Goal: Transaction & Acquisition: Purchase product/service

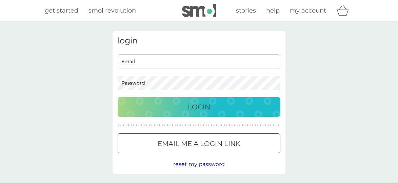
click at [158, 64] on input "Email" at bounding box center [199, 61] width 163 height 15
type input "j.izganaityte@gmail.com"
click at [118, 97] on button "Login" at bounding box center [199, 107] width 163 height 20
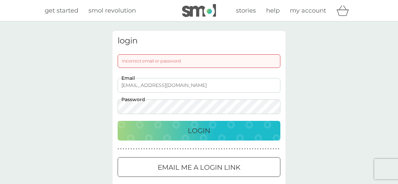
click at [118, 121] on button "Login" at bounding box center [199, 131] width 163 height 20
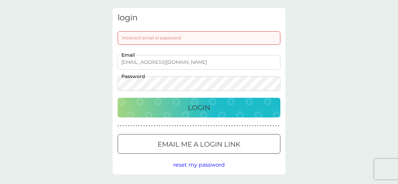
scroll to position [55, 0]
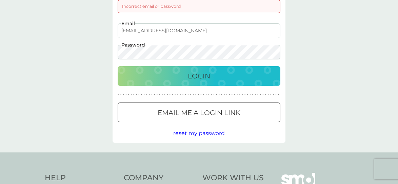
click at [210, 134] on span "reset my password" at bounding box center [199, 133] width 52 height 6
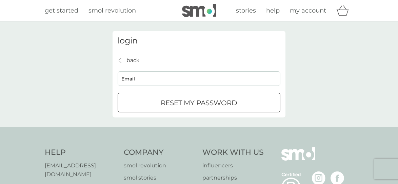
click at [218, 76] on input "Email" at bounding box center [199, 78] width 163 height 15
type input "j.izganaityte@gmail.com"
click at [205, 101] on div "submit" at bounding box center [199, 102] width 24 height 7
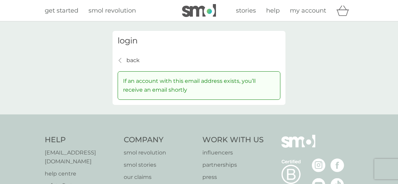
click at [167, 57] on div "back back If an account with this email address exists, you’ll receive an email…" at bounding box center [199, 78] width 163 height 44
click at [134, 62] on p "back" at bounding box center [132, 60] width 13 height 9
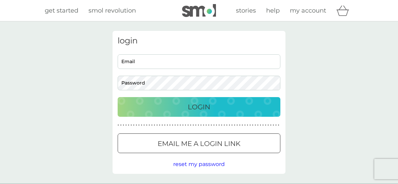
click at [204, 62] on input "Email" at bounding box center [199, 61] width 163 height 15
type input "j.izganaityte@gmail.com"
click at [305, 14] on link "my account" at bounding box center [308, 11] width 36 height 10
click at [223, 113] on button "Login" at bounding box center [199, 107] width 163 height 20
click at [196, 110] on p "Login" at bounding box center [199, 106] width 22 height 11
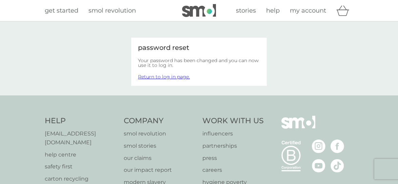
click at [185, 78] on link "Return to log in page." at bounding box center [164, 77] width 52 height 6
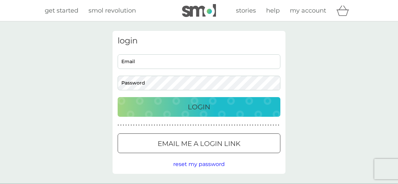
click at [195, 57] on input "Email" at bounding box center [199, 61] width 163 height 15
type input "j.izganaityte@gmail.com"
click at [229, 112] on button "Login" at bounding box center [199, 107] width 163 height 20
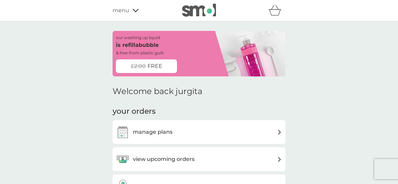
click at [169, 43] on div "our washing up liquid is refillabubble & free-from plastic guilt" at bounding box center [165, 45] width 98 height 22
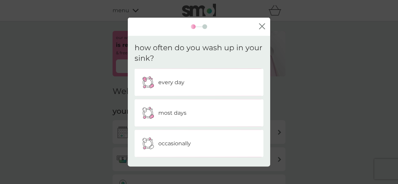
click at [201, 81] on div "every day" at bounding box center [199, 82] width 119 height 17
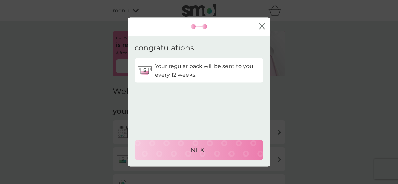
click at [266, 21] on div "back close" at bounding box center [199, 27] width 142 height 18
click at [264, 25] on icon "close" at bounding box center [262, 26] width 6 height 6
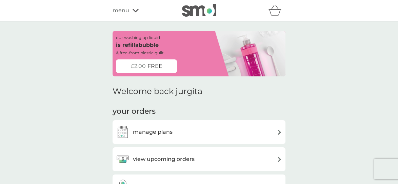
click at [120, 11] on span "menu" at bounding box center [121, 10] width 17 height 9
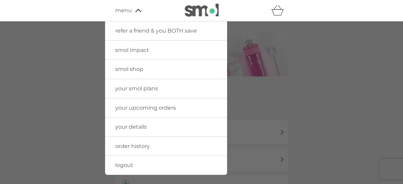
click at [288, 94] on div at bounding box center [201, 113] width 403 height 184
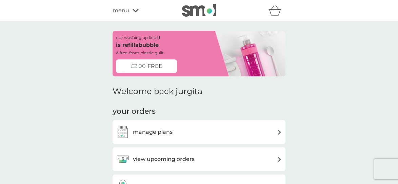
click at [183, 133] on div "manage plans" at bounding box center [199, 132] width 166 height 14
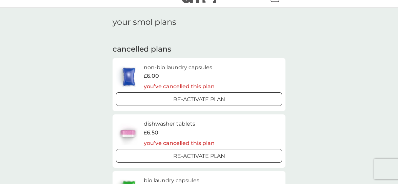
scroll to position [19, 0]
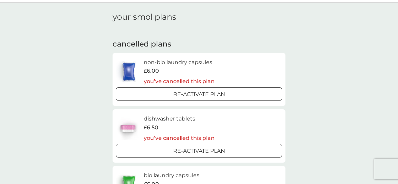
click at [131, 73] on img at bounding box center [129, 72] width 26 height 24
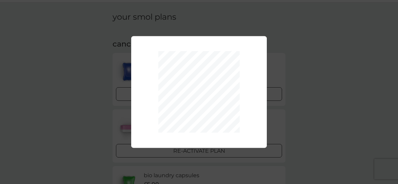
click at [256, 24] on div "Your plan has been re-activated." at bounding box center [199, 92] width 398 height 184
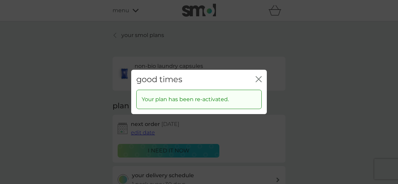
click at [260, 77] on icon "close" at bounding box center [260, 78] width 3 height 5
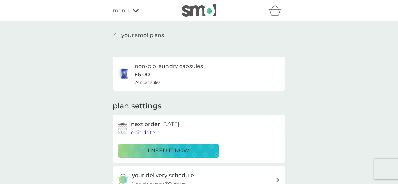
click at [149, 34] on p "your smol plans" at bounding box center [142, 35] width 43 height 9
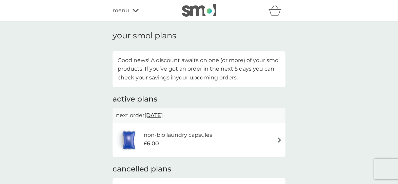
click at [199, 77] on span "your upcoming orders" at bounding box center [206, 77] width 61 height 6
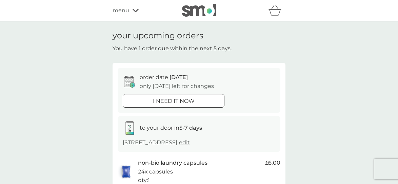
click at [195, 12] on img at bounding box center [199, 10] width 34 height 13
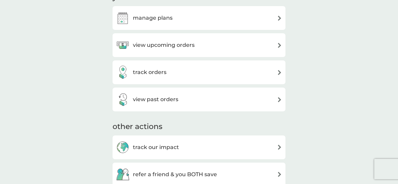
scroll to position [76, 0]
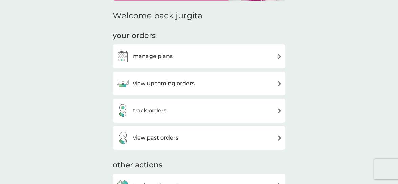
click at [244, 63] on div "manage plans" at bounding box center [199, 57] width 166 height 14
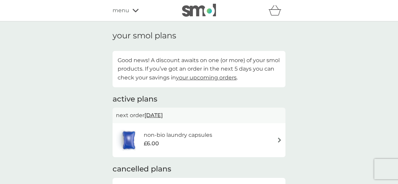
click at [124, 9] on span "menu" at bounding box center [121, 10] width 17 height 9
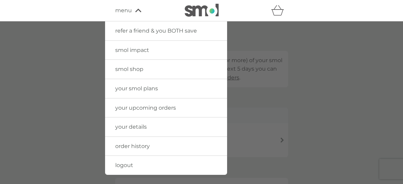
click at [143, 68] on link "smol shop" at bounding box center [166, 69] width 122 height 19
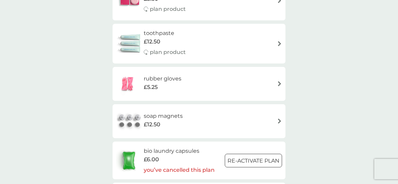
scroll to position [1020, 0]
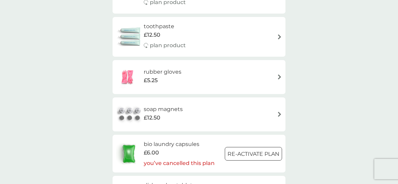
click at [129, 111] on img at bounding box center [130, 114] width 28 height 24
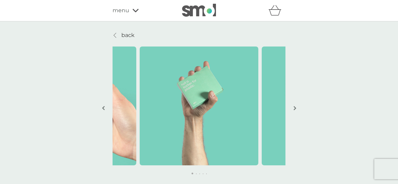
click at [292, 107] on button "button" at bounding box center [294, 109] width 5 height 34
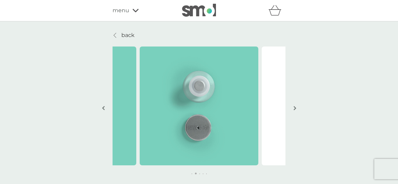
click at [292, 107] on button "button" at bounding box center [294, 109] width 5 height 34
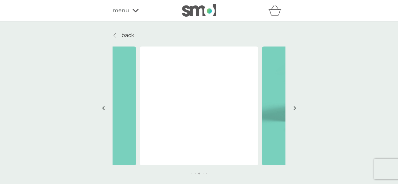
click at [292, 107] on button "button" at bounding box center [294, 109] width 5 height 34
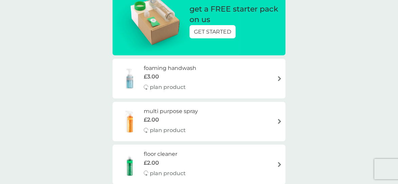
scroll to position [4, 0]
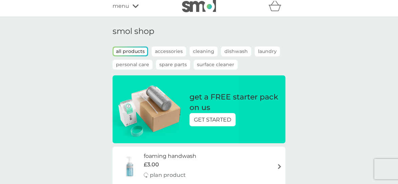
click at [229, 51] on p "Dishwash" at bounding box center [236, 51] width 30 height 10
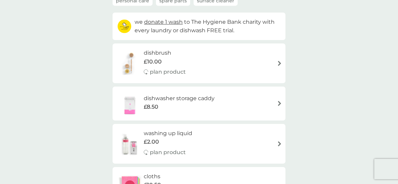
scroll to position [101, 0]
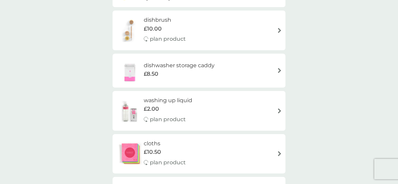
click at [226, 111] on div "washing up liquid £2.00 plan product" at bounding box center [199, 110] width 166 height 29
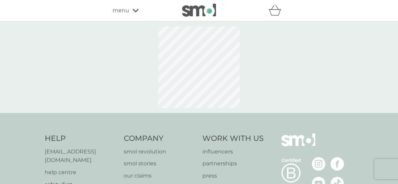
select select "112"
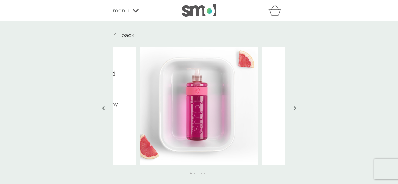
click at [297, 108] on button "button" at bounding box center [294, 109] width 5 height 34
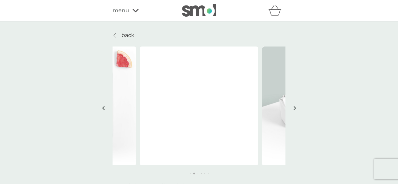
click at [296, 108] on img "button" at bounding box center [295, 107] width 3 height 5
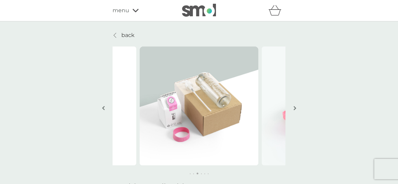
click at [296, 108] on img "button" at bounding box center [295, 107] width 3 height 5
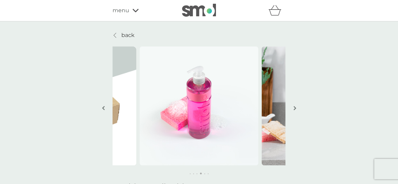
click at [296, 108] on img "button" at bounding box center [295, 107] width 3 height 5
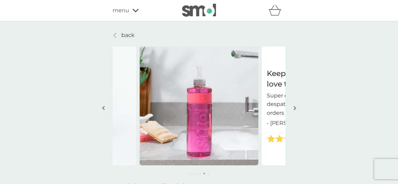
click at [296, 108] on img "button" at bounding box center [295, 107] width 3 height 5
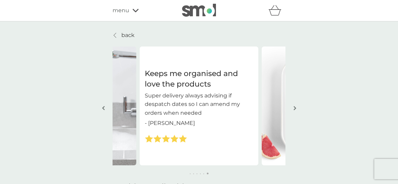
click at [130, 34] on p "back" at bounding box center [127, 35] width 13 height 9
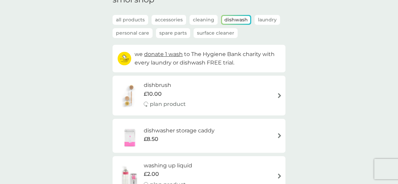
scroll to position [36, 0]
click at [231, 17] on p "Dishwash" at bounding box center [236, 20] width 28 height 8
click at [233, 21] on p "Dishwash" at bounding box center [236, 20] width 28 height 8
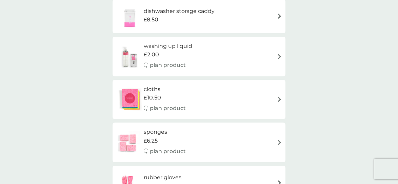
scroll to position [155, 0]
click at [257, 56] on div "washing up liquid £2.00 plan product" at bounding box center [199, 56] width 166 height 29
select select "112"
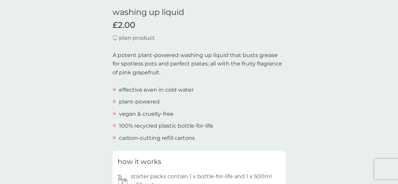
scroll to position [275, 0]
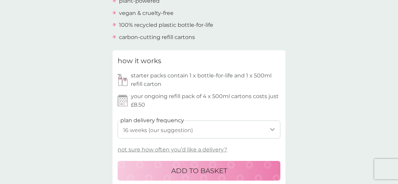
click at [229, 169] on div "ADD TO BASKET" at bounding box center [198, 170] width 149 height 11
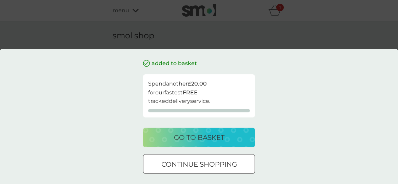
click at [226, 141] on div "go to basket" at bounding box center [199, 137] width 98 height 11
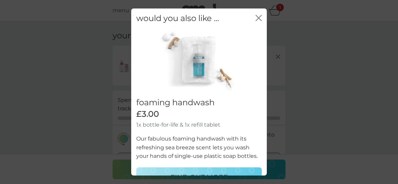
click at [256, 17] on icon "close" at bounding box center [257, 17] width 3 height 5
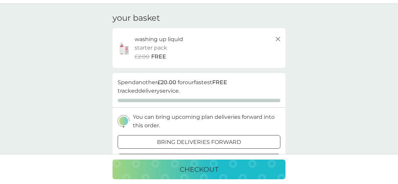
scroll to position [48, 0]
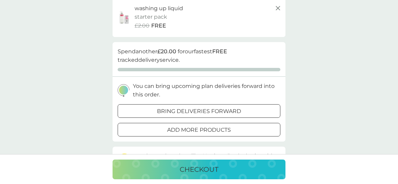
click at [218, 109] on p "bring deliveries forward" at bounding box center [199, 111] width 84 height 9
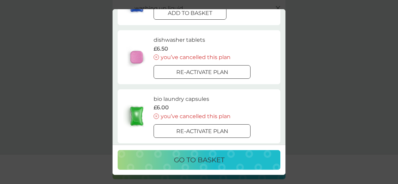
scroll to position [18, 0]
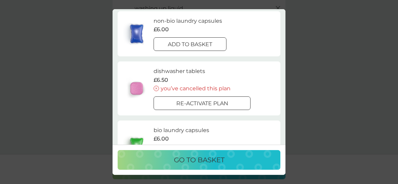
click at [224, 48] on div "add to basket" at bounding box center [190, 44] width 72 height 9
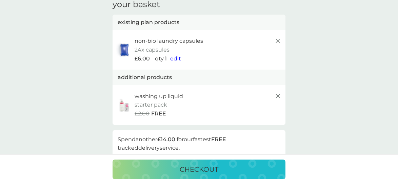
scroll to position [0, 0]
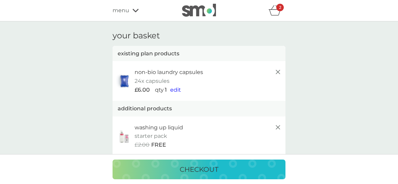
click at [279, 126] on icon at bounding box center [278, 127] width 8 height 8
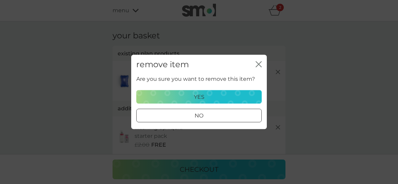
click at [253, 93] on div "yes" at bounding box center [199, 97] width 117 height 9
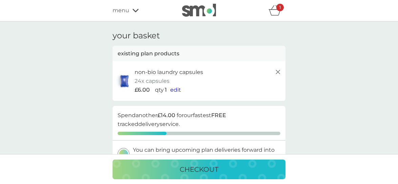
click at [279, 73] on line at bounding box center [278, 72] width 4 height 4
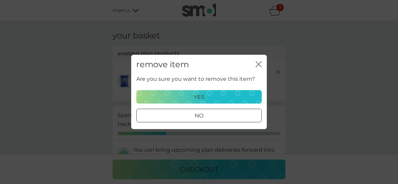
click at [257, 96] on button "yes" at bounding box center [198, 97] width 125 height 14
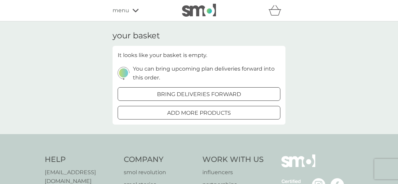
click at [125, 5] on div "refer a friend & you BOTH save smol impact smol shop your smol plans your upcom…" at bounding box center [199, 11] width 173 height 14
click at [125, 8] on span "menu" at bounding box center [121, 10] width 17 height 9
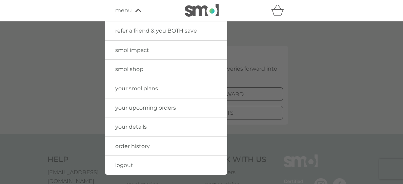
click at [143, 89] on span "your smol plans" at bounding box center [136, 88] width 43 height 6
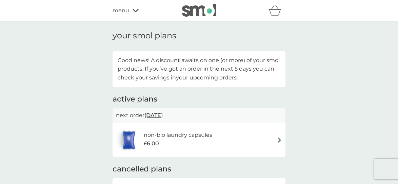
click at [231, 78] on span "your upcoming orders" at bounding box center [206, 77] width 61 height 6
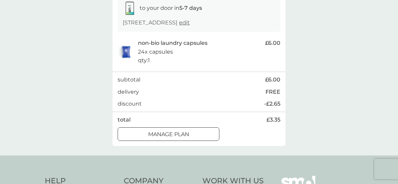
scroll to position [120, 0]
click at [215, 139] on button "Manage plan" at bounding box center [169, 134] width 102 height 14
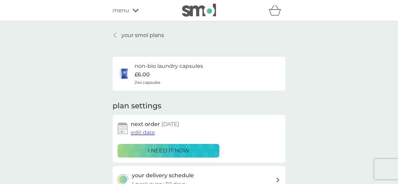
click at [122, 33] on p "your smol plans" at bounding box center [142, 35] width 43 height 9
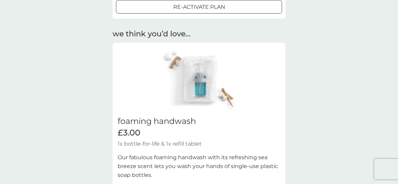
scroll to position [318, 0]
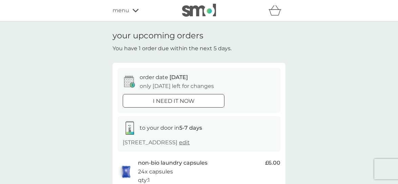
click at [187, 10] on img at bounding box center [199, 10] width 34 height 13
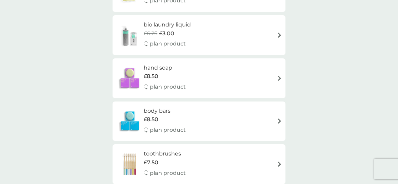
scroll to position [887, 0]
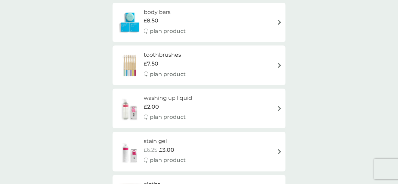
click at [224, 114] on div "washing up liquid £2.00 plan product" at bounding box center [199, 108] width 166 height 29
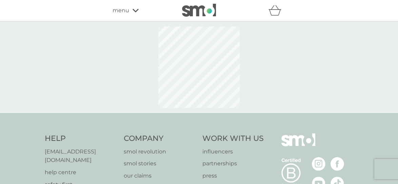
select select "112"
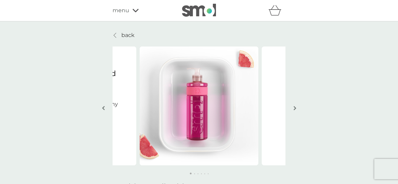
click at [104, 107] on img "button" at bounding box center [103, 107] width 3 height 5
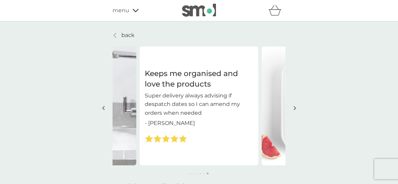
click at [104, 107] on img "button" at bounding box center [103, 107] width 3 height 5
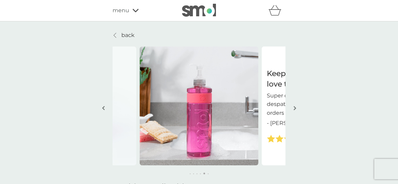
click at [104, 107] on img "button" at bounding box center [103, 107] width 3 height 5
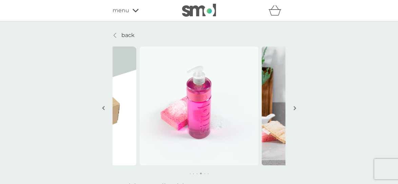
click at [104, 107] on img "button" at bounding box center [103, 107] width 3 height 5
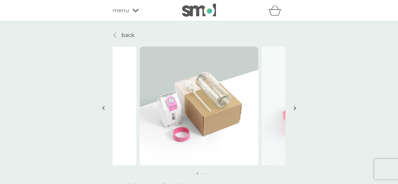
click at [104, 107] on img "button" at bounding box center [103, 107] width 3 height 5
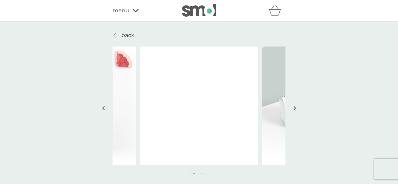
click at [294, 106] on img "button" at bounding box center [295, 107] width 3 height 5
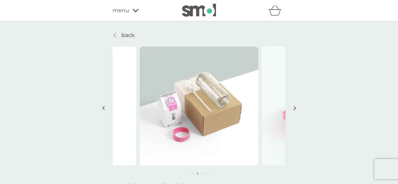
click at [294, 106] on img "button" at bounding box center [295, 107] width 3 height 5
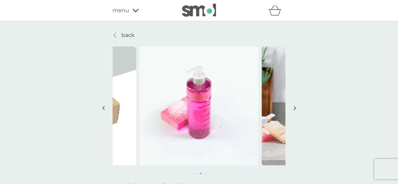
click at [294, 106] on img "button" at bounding box center [295, 107] width 3 height 5
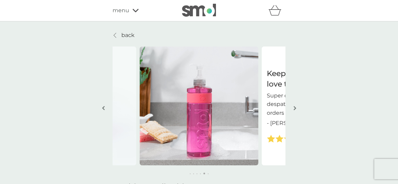
click at [294, 106] on img "button" at bounding box center [295, 107] width 3 height 5
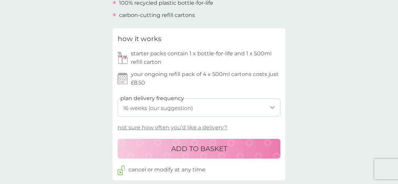
scroll to position [301, 0]
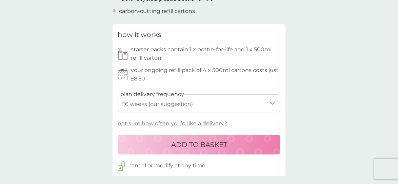
click at [270, 104] on select "1 week 2 weeks 3 weeks 4 weeks 5 weeks 6 weeks 7 weeks 8 weeks 9 weeks 10 weeks…" at bounding box center [199, 103] width 163 height 18
click at [118, 94] on select "1 week 2 weeks 3 weeks 4 weeks 5 weeks 6 weeks 7 weeks 8 weeks 9 weeks 10 weeks…" at bounding box center [199, 103] width 163 height 18
click at [260, 146] on div "ADD TO BASKET" at bounding box center [198, 144] width 149 height 11
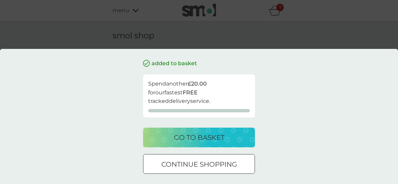
click at [229, 136] on div "go to basket" at bounding box center [199, 137] width 98 height 11
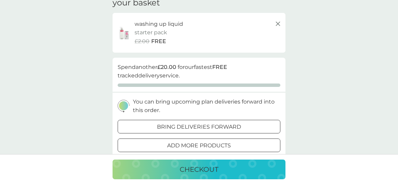
scroll to position [37, 0]
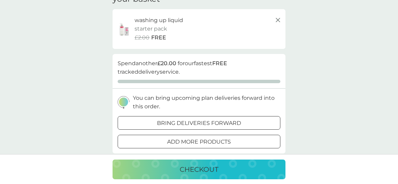
click at [171, 124] on p "bring deliveries forward" at bounding box center [199, 123] width 84 height 9
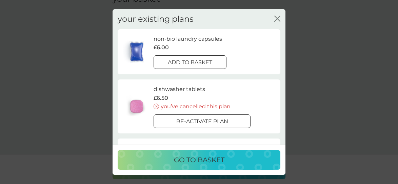
click at [185, 66] on p "add to basket" at bounding box center [190, 62] width 44 height 9
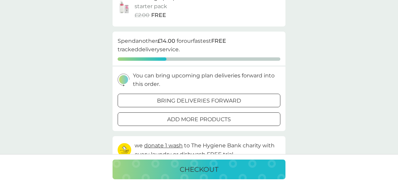
scroll to position [61, 0]
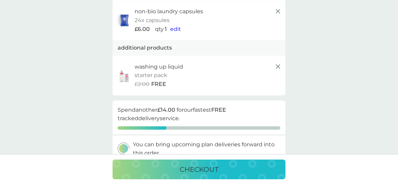
click at [279, 66] on icon at bounding box center [278, 66] width 8 height 8
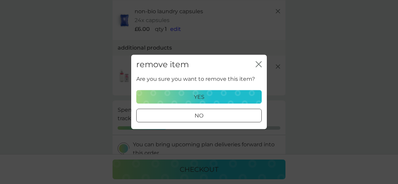
click at [249, 98] on div "yes" at bounding box center [199, 97] width 117 height 9
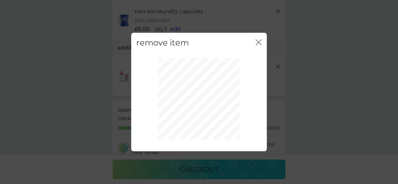
click at [258, 41] on icon "close" at bounding box center [259, 42] width 6 height 6
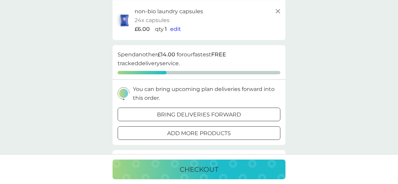
click at [277, 11] on line at bounding box center [278, 11] width 4 height 4
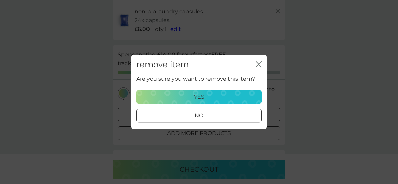
click at [254, 97] on div "yes" at bounding box center [199, 97] width 117 height 9
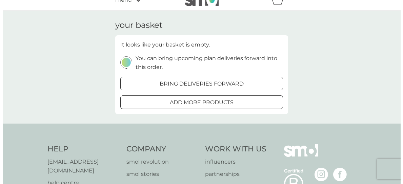
scroll to position [0, 0]
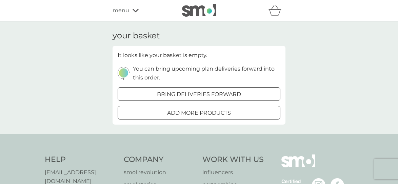
click at [120, 9] on span "menu" at bounding box center [121, 10] width 17 height 9
